Goal: Check status: Check status

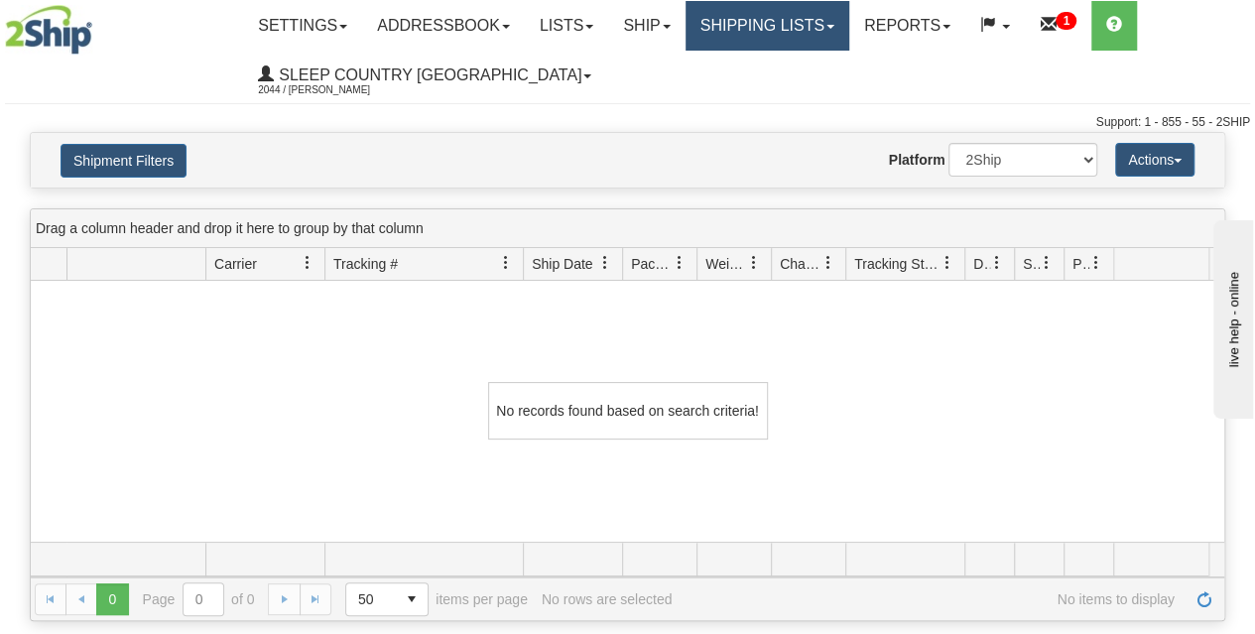
click at [784, 34] on link "Shipping lists" at bounding box center [767, 26] width 164 height 50
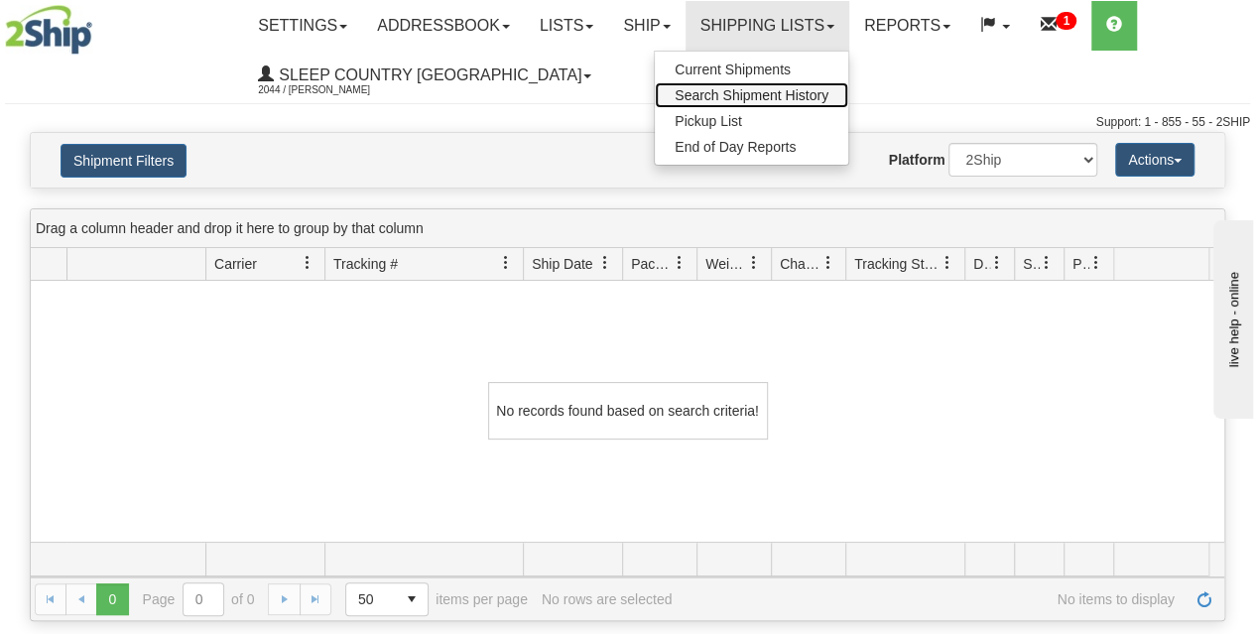
click at [740, 99] on span "Search Shipment History" at bounding box center [752, 95] width 154 height 16
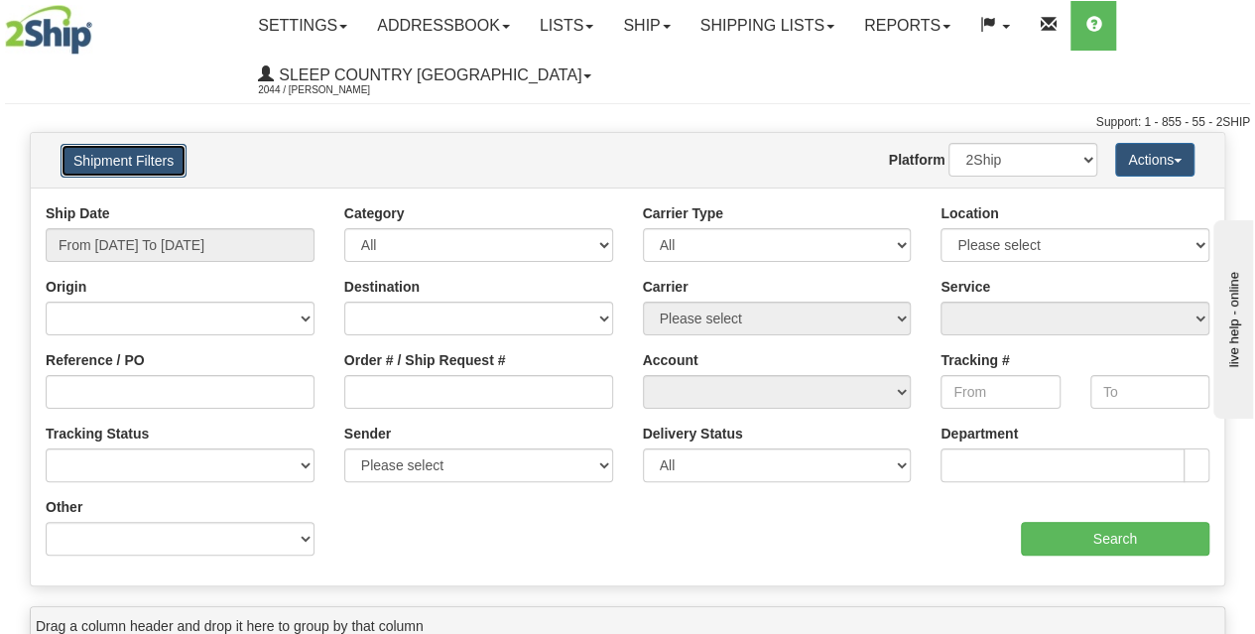
click at [160, 163] on button "Shipment Filters" at bounding box center [124, 161] width 126 height 34
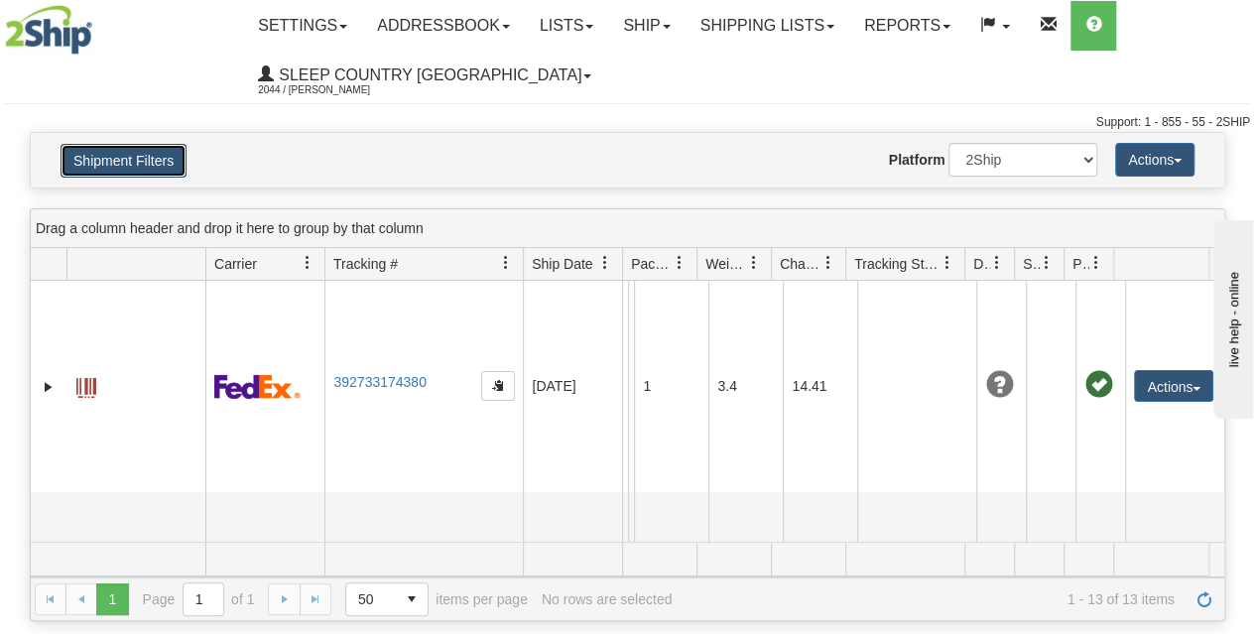
click at [160, 163] on button "Shipment Filters" at bounding box center [124, 161] width 126 height 34
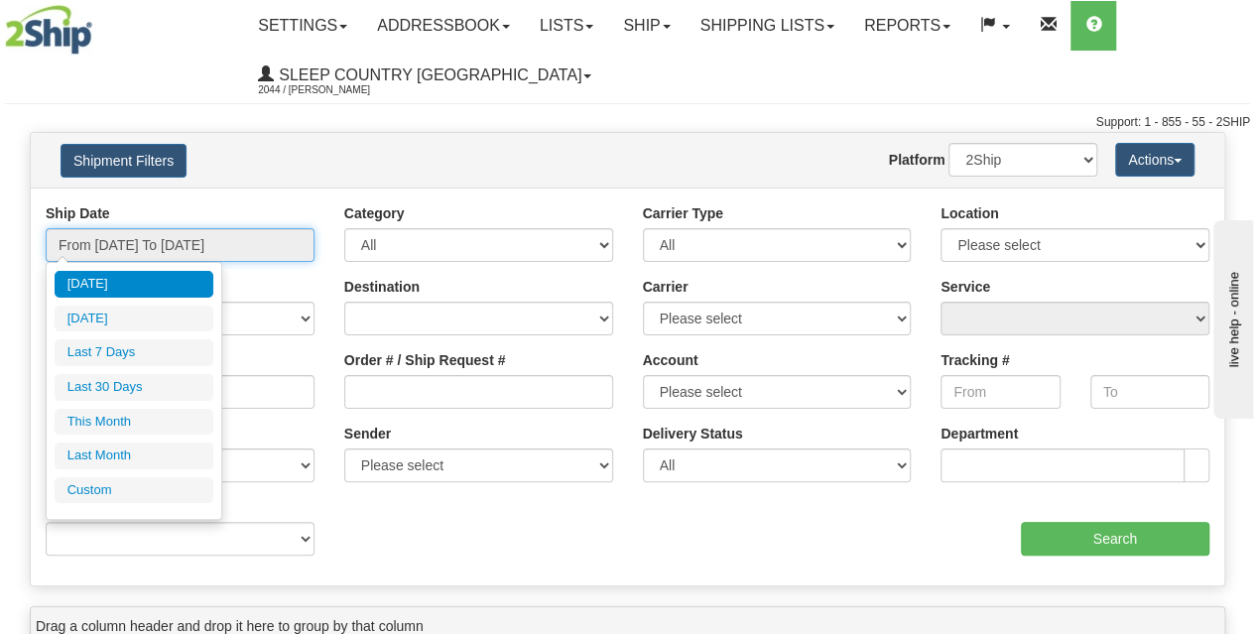
click at [176, 257] on input "From [DATE] To [DATE]" at bounding box center [180, 245] width 269 height 34
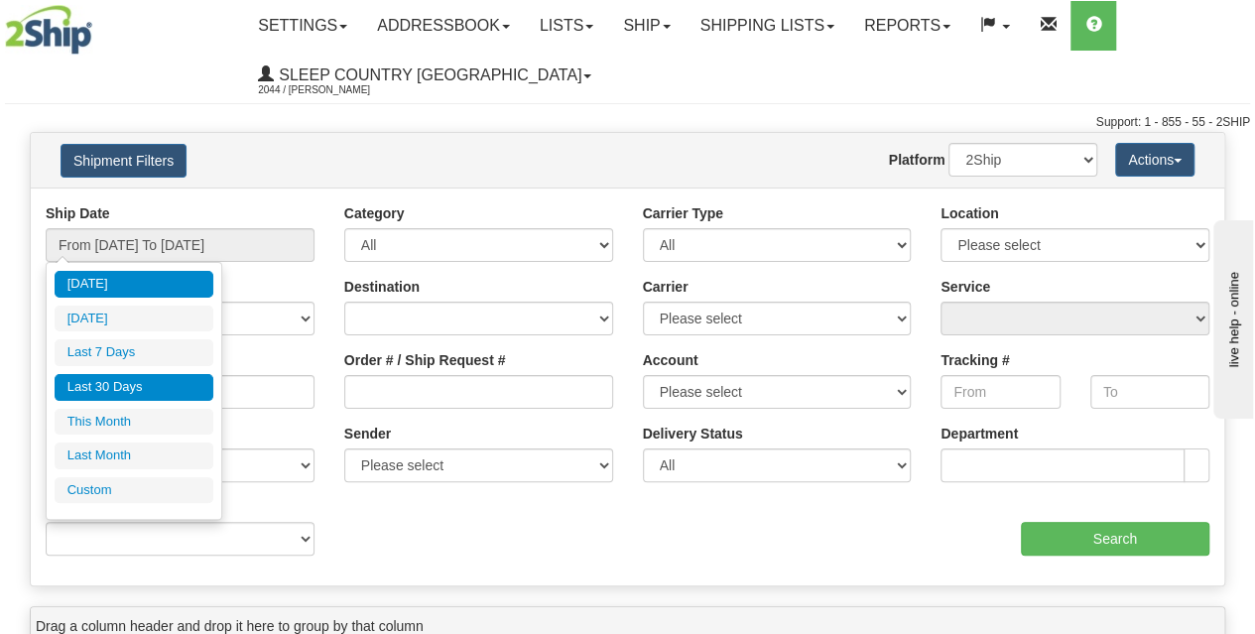
click at [160, 384] on li "Last 30 Days" at bounding box center [134, 387] width 159 height 27
type input "From [DATE] To [DATE]"
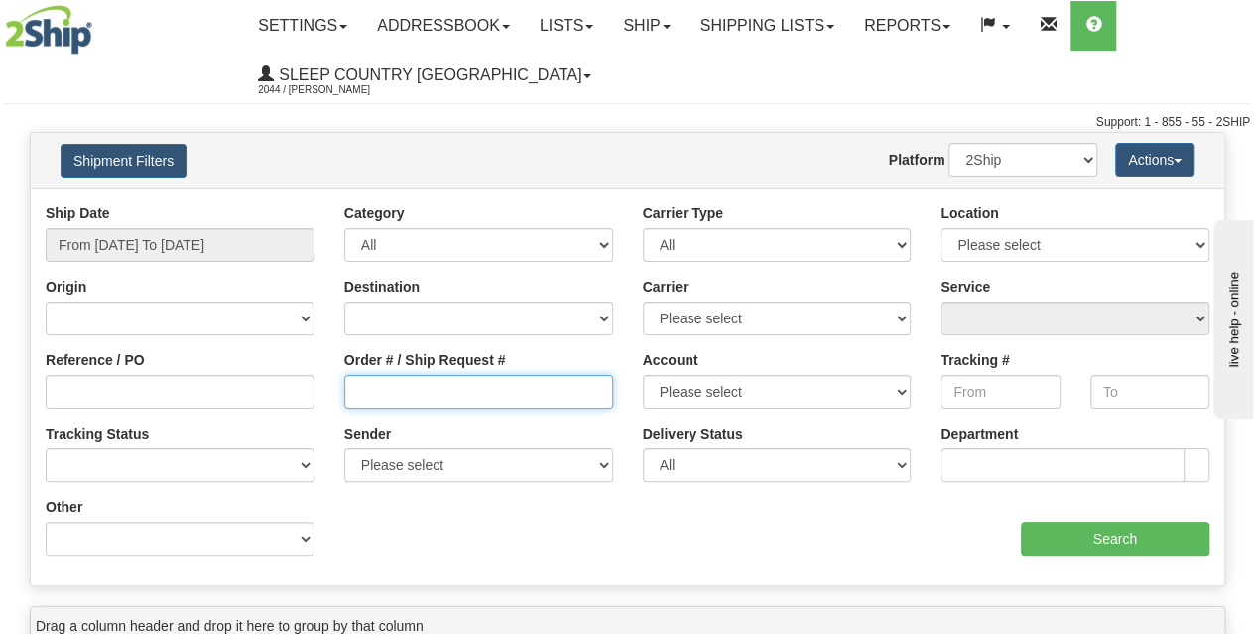
click at [428, 387] on input "Order # / Ship Request #" at bounding box center [478, 392] width 269 height 34
paste input "9002I038140"
type input "9002I038140"
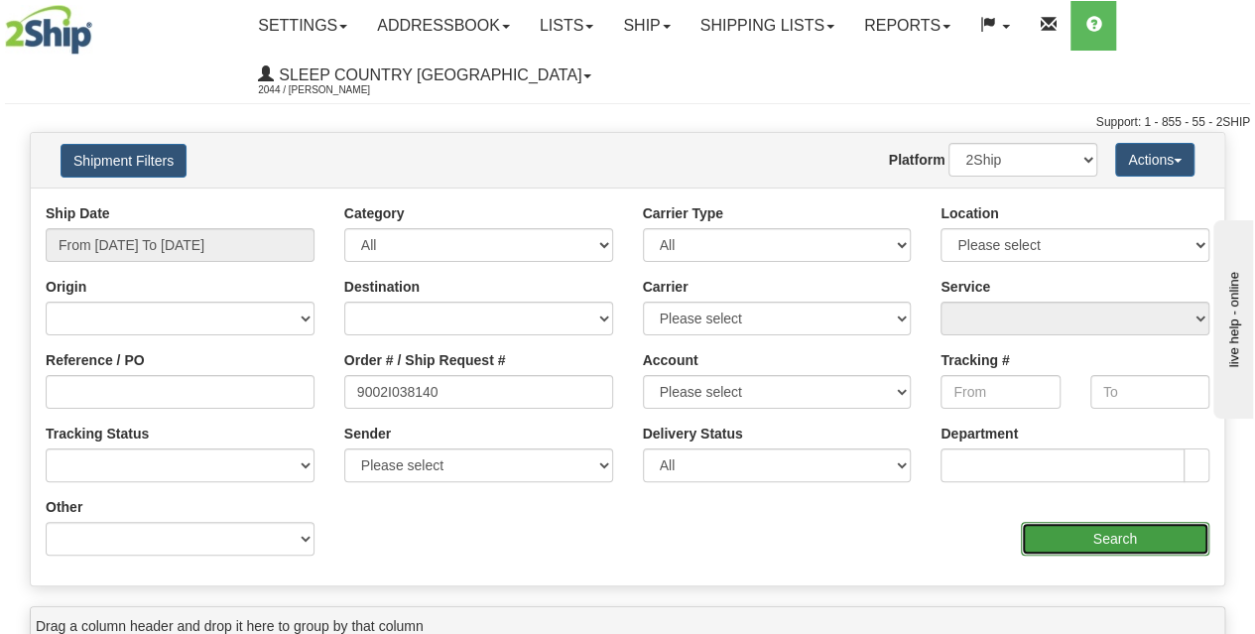
click at [1110, 542] on input "Search" at bounding box center [1115, 539] width 189 height 34
